Goal: Task Accomplishment & Management: Manage account settings

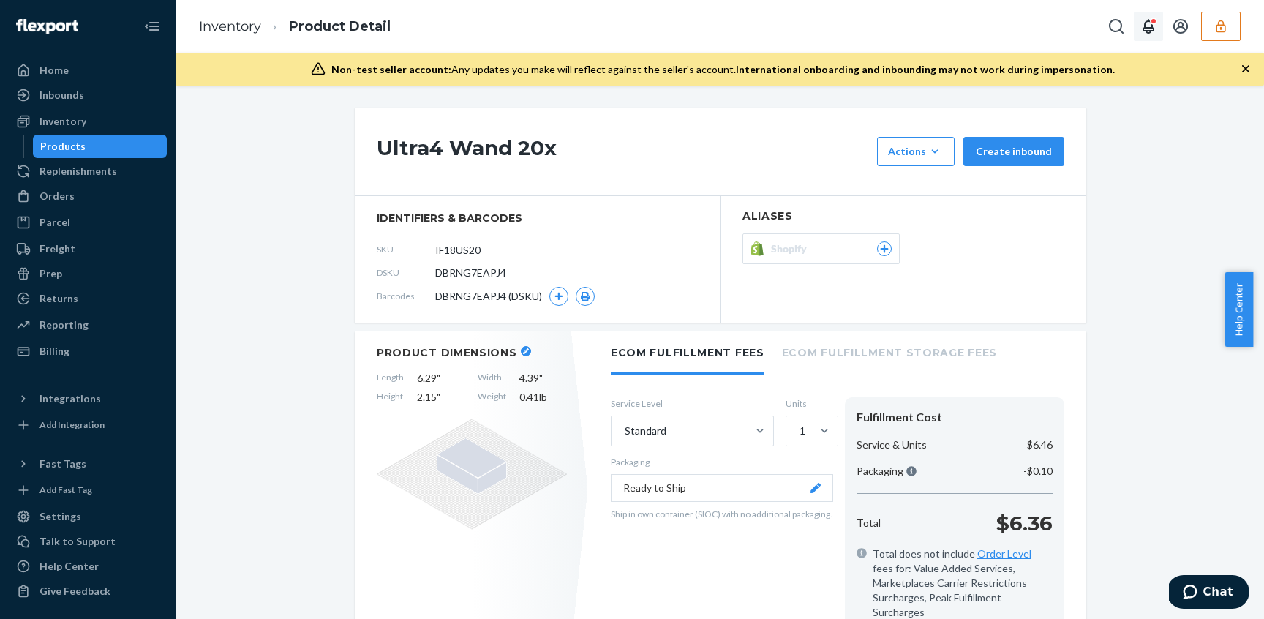
scroll to position [1533, 0]
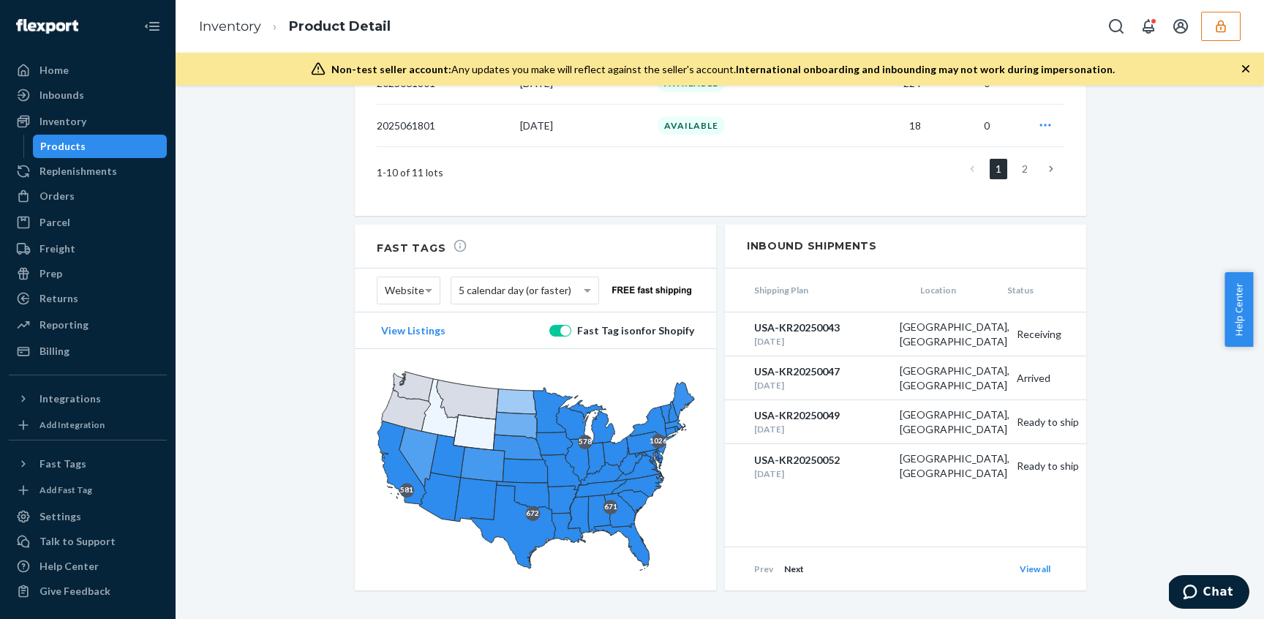
click at [1210, 29] on button "button" at bounding box center [1221, 26] width 40 height 29
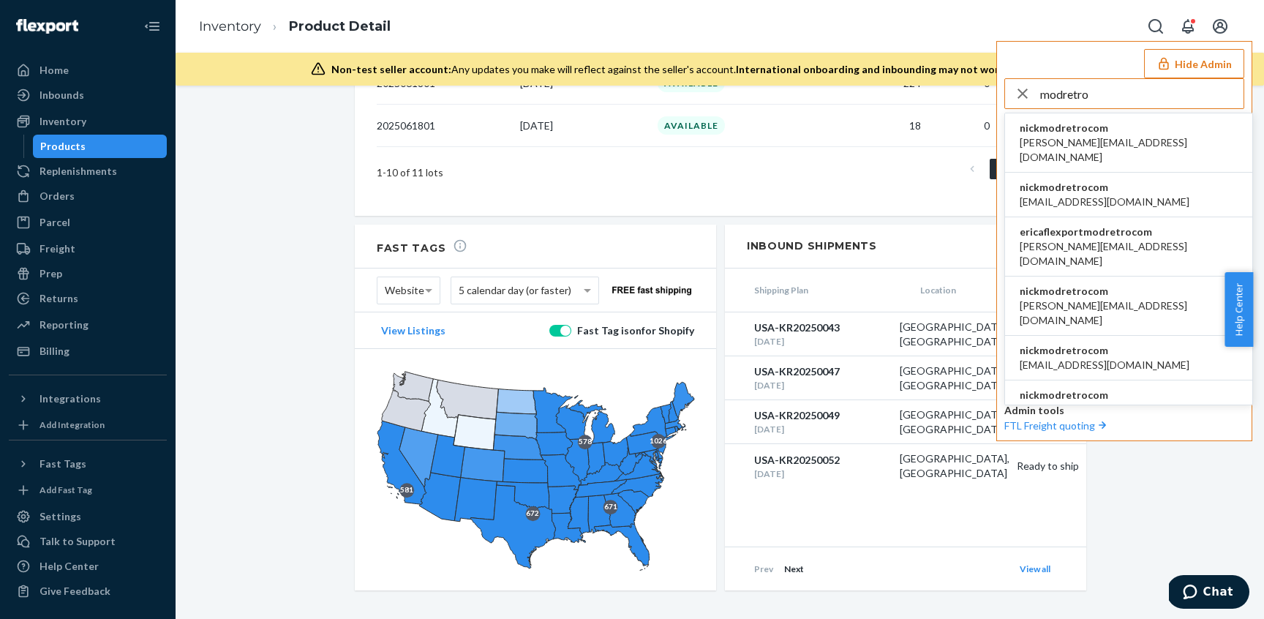
type input "modretro"
click at [1094, 140] on span "[PERSON_NAME][EMAIL_ADDRESS][DOMAIN_NAME]" at bounding box center [1129, 149] width 218 height 29
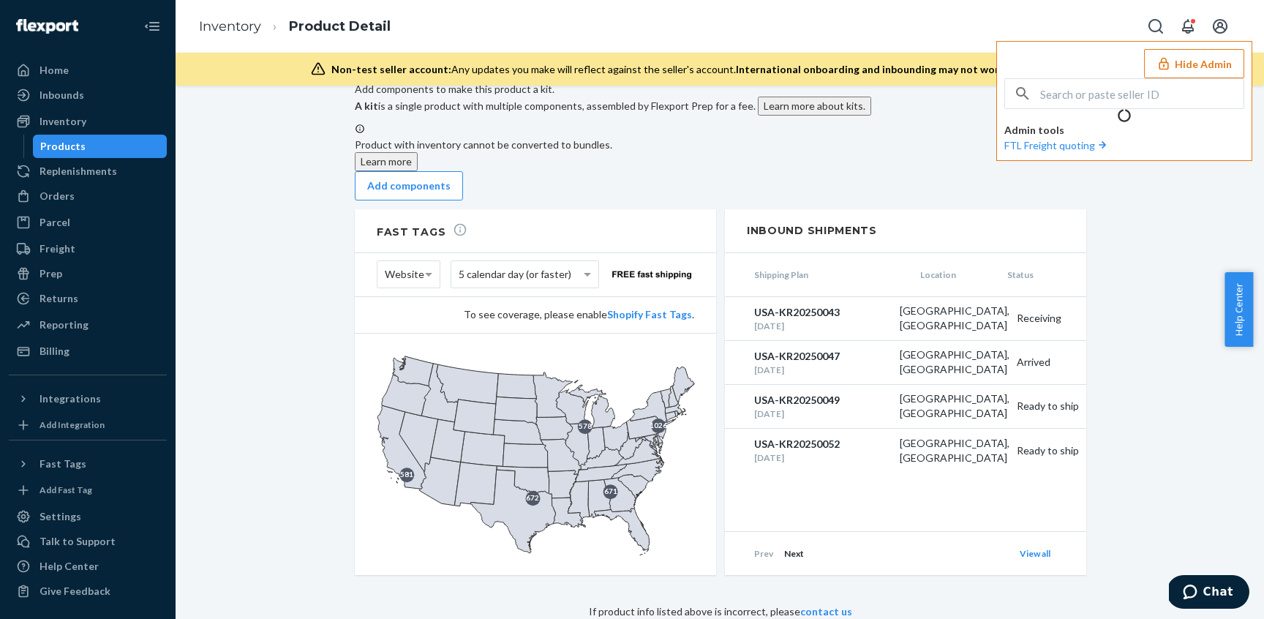
scroll to position [1087, 0]
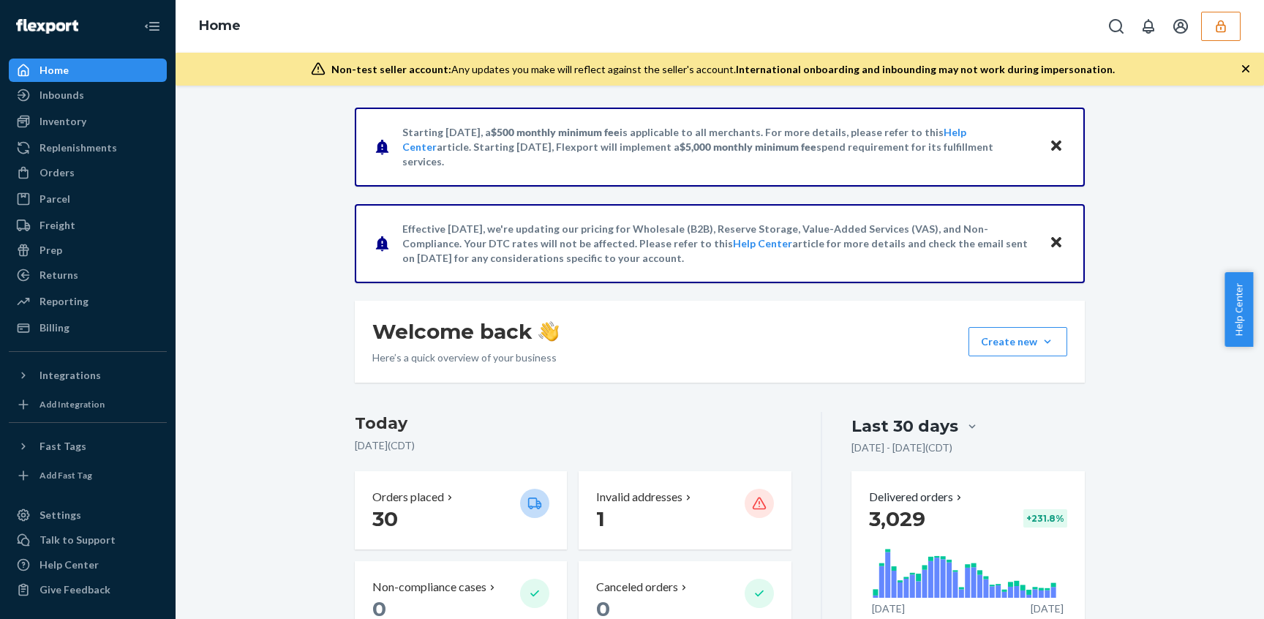
click at [1221, 31] on icon "button" at bounding box center [1221, 26] width 15 height 15
